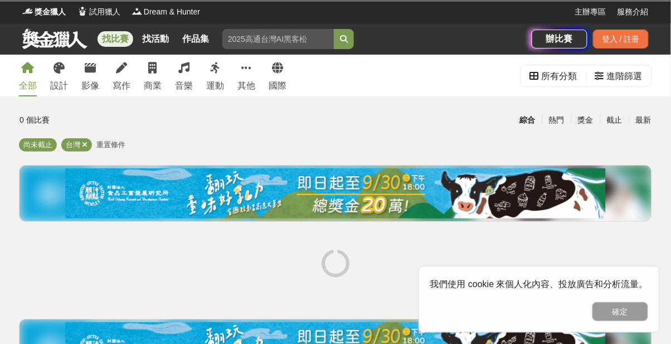
click at [72, 79] on div "全部 設計 影像 寫作 商業 音樂 運動 其他 國際" at bounding box center [152, 76] width 281 height 42
click at [62, 86] on div "設計" at bounding box center [59, 85] width 18 height 13
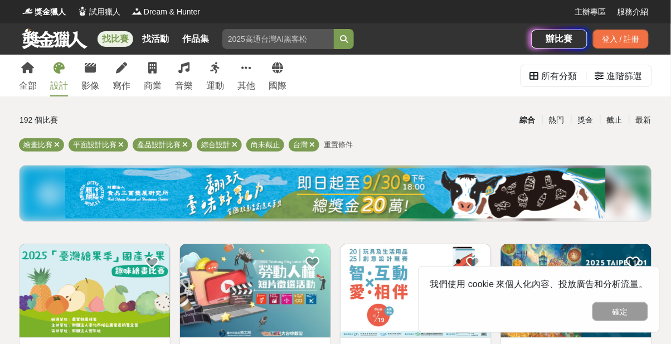
click at [263, 42] on input "search" at bounding box center [277, 39] width 111 height 20
click at [352, 40] on button "submit" at bounding box center [344, 39] width 20 height 20
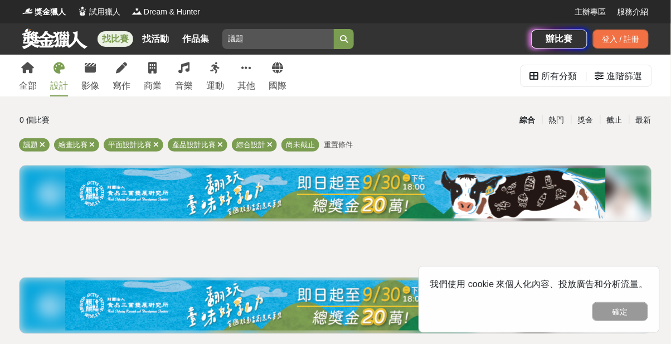
click at [292, 38] on input "議題" at bounding box center [277, 39] width 111 height 20
type input "議"
click at [352, 36] on button "submit" at bounding box center [344, 39] width 20 height 20
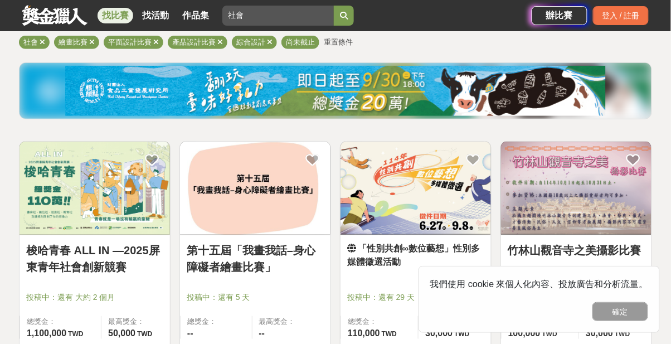
scroll to position [103, 0]
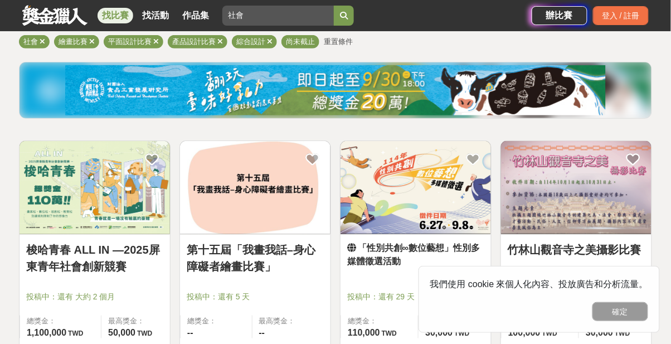
click at [118, 262] on link "梭哈青春 ALL IN —2025屏東青年社會創新競賽" at bounding box center [94, 257] width 137 height 33
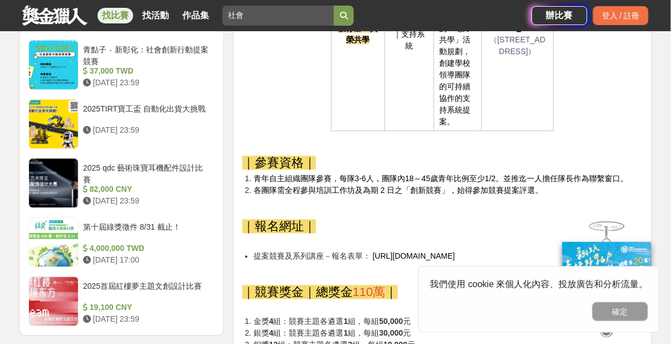
scroll to position [1396, 0]
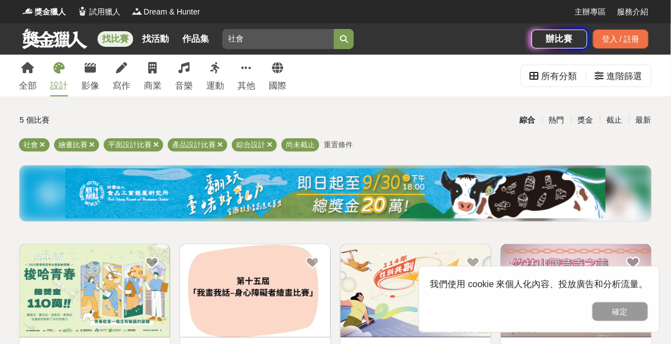
click at [287, 42] on input "社會" at bounding box center [277, 39] width 111 height 20
click at [342, 37] on button "submit" at bounding box center [344, 39] width 20 height 20
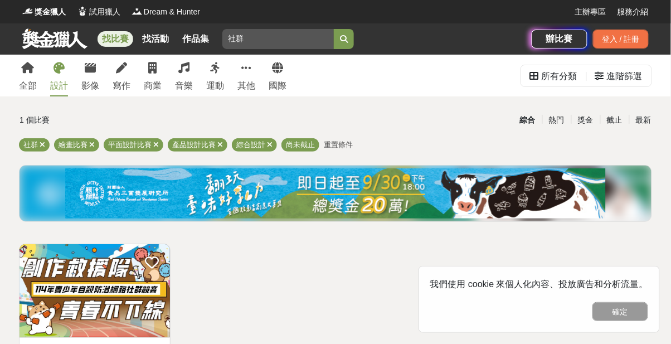
click at [294, 30] on input "社群" at bounding box center [277, 39] width 111 height 20
type input "社"
click at [334, 29] on button "submit" at bounding box center [344, 39] width 20 height 20
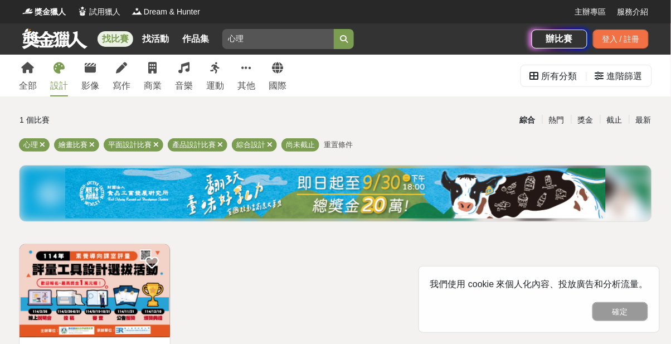
scroll to position [1, 0]
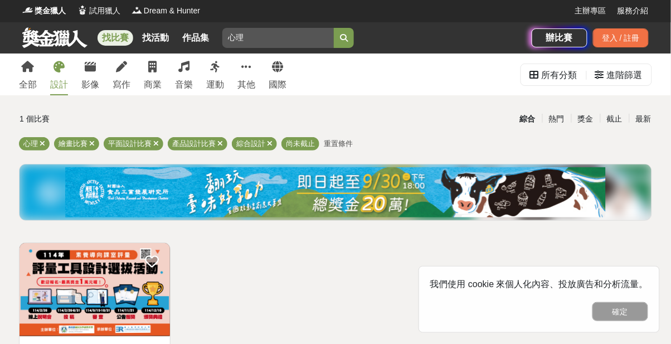
click at [274, 38] on input "心理" at bounding box center [277, 38] width 111 height 20
type input "心"
click at [334, 28] on button "submit" at bounding box center [344, 38] width 20 height 20
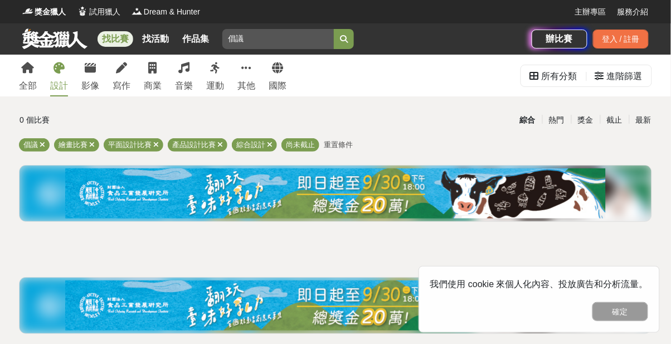
click at [272, 36] on input "倡議" at bounding box center [277, 39] width 111 height 20
type input "倡"
type input "設"
type input "創新"
click at [347, 37] on icon "submit" at bounding box center [344, 39] width 8 height 8
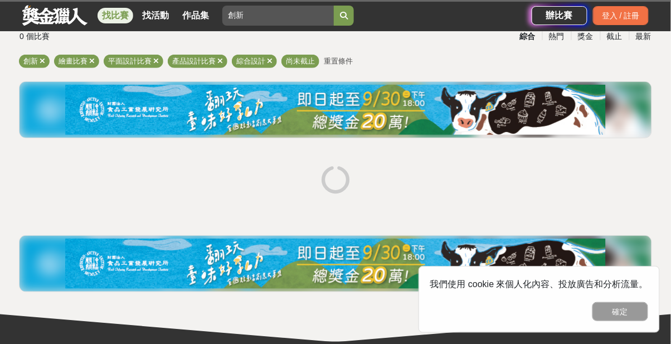
scroll to position [95, 0]
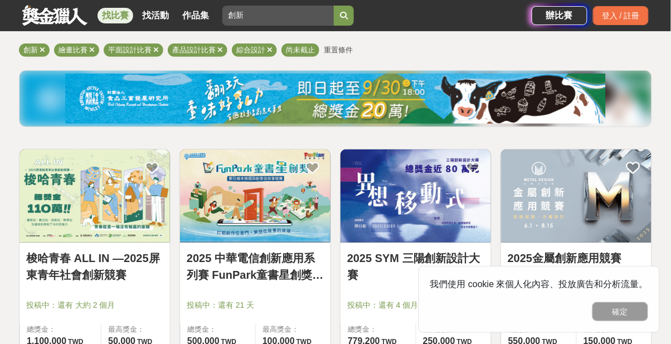
click at [451, 260] on link "2025 SYM 三陽創新設計大賽" at bounding box center [415, 266] width 137 height 33
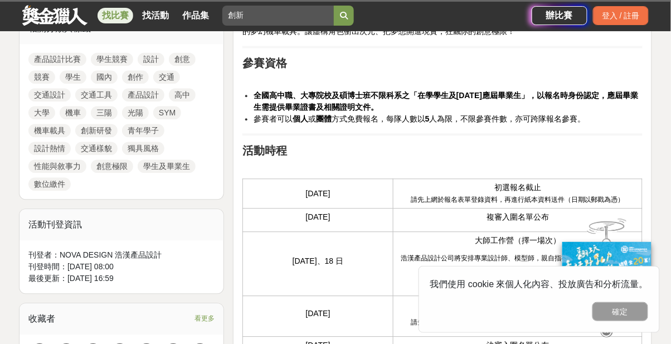
scroll to position [526, 0]
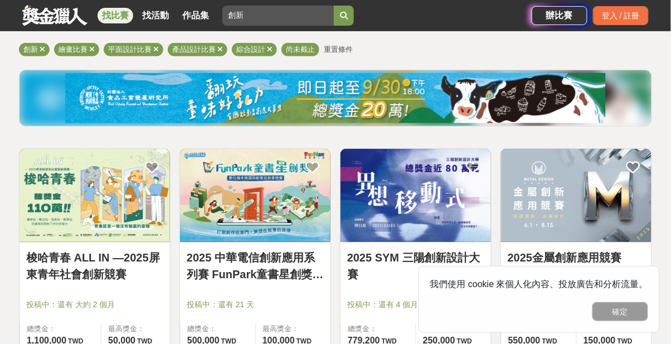
scroll to position [95, 0]
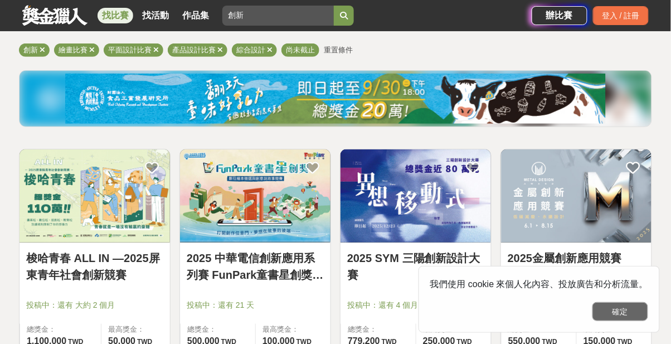
click at [627, 321] on button "確定" at bounding box center [621, 311] width 56 height 19
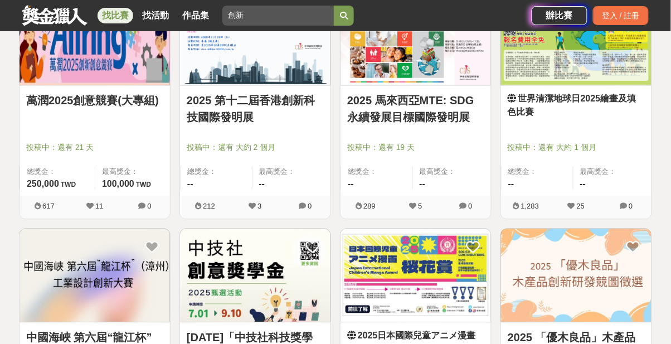
scroll to position [491, 0]
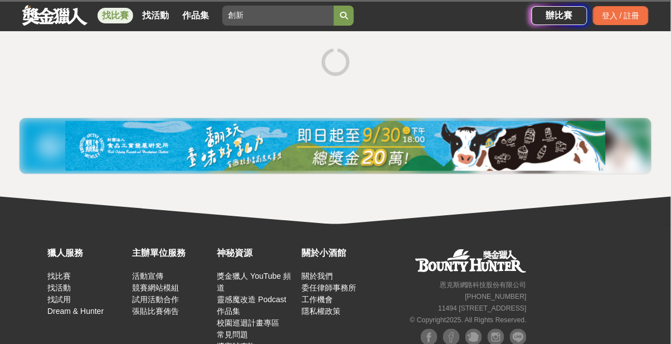
scroll to position [35, 0]
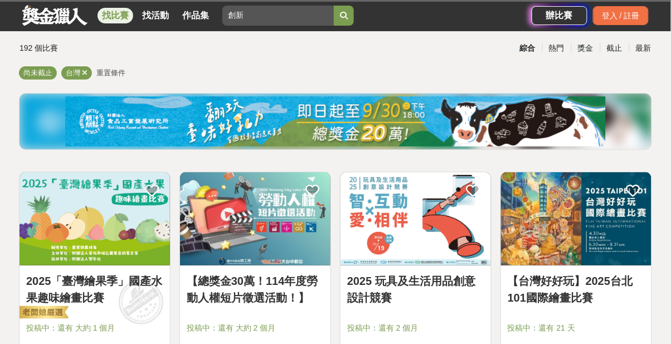
scroll to position [72, 0]
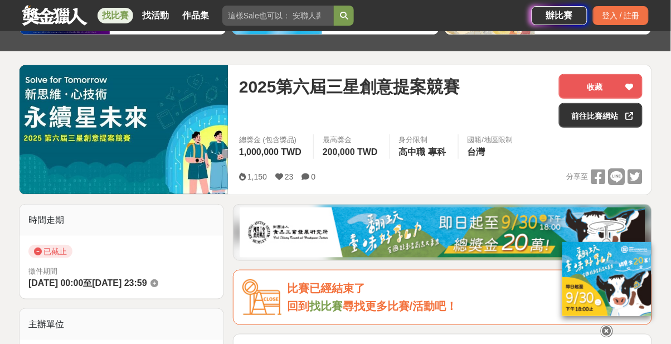
scroll to position [123, 0]
